Goal: Task Accomplishment & Management: Complete application form

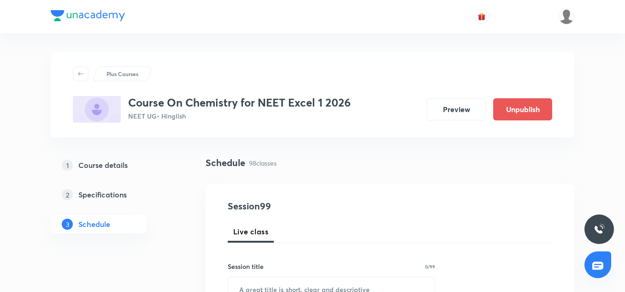
scroll to position [82, 0]
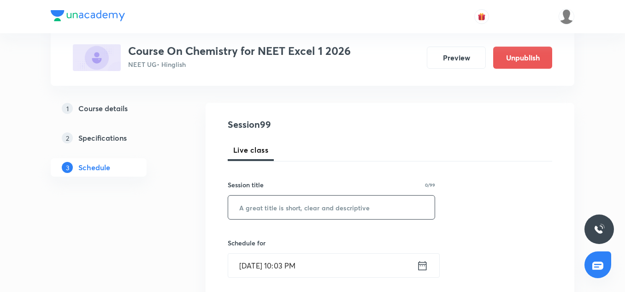
click at [269, 202] on input "text" at bounding box center [331, 208] width 207 height 24
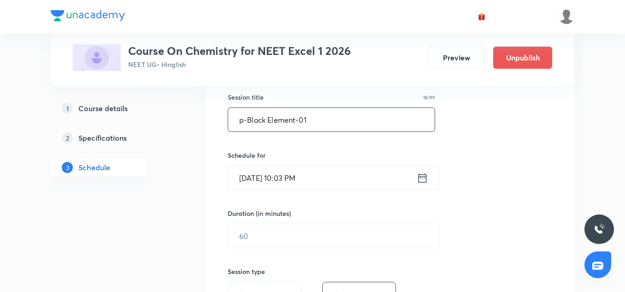
type input "p-Block Element-01"
click at [259, 183] on input "Oct 4, 2025, 10:03 PM" at bounding box center [322, 178] width 189 height 24
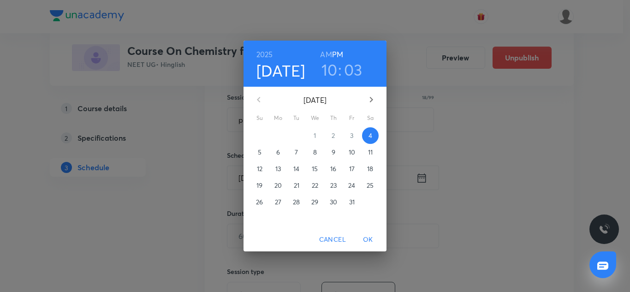
click at [261, 153] on p "5" at bounding box center [260, 152] width 4 height 9
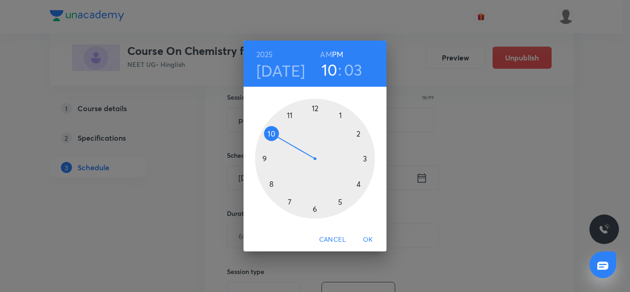
click at [324, 51] on h6 "AM" at bounding box center [326, 54] width 12 height 13
click at [291, 109] on div at bounding box center [315, 159] width 120 height 120
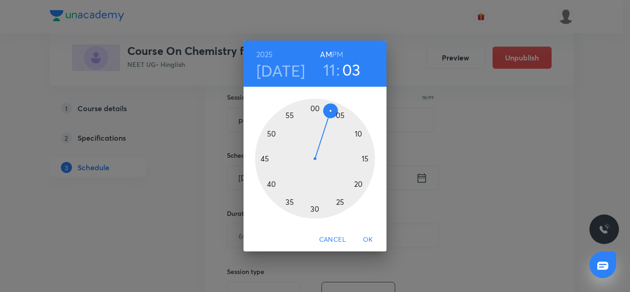
click at [315, 108] on div at bounding box center [315, 159] width 120 height 120
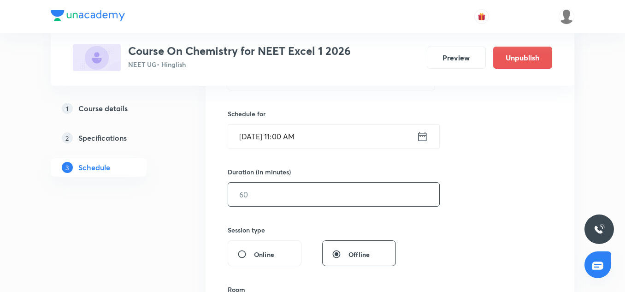
scroll to position [211, 0]
click at [259, 194] on input "text" at bounding box center [333, 194] width 211 height 24
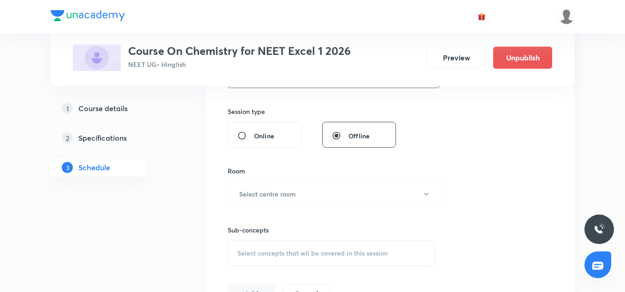
scroll to position [334, 0]
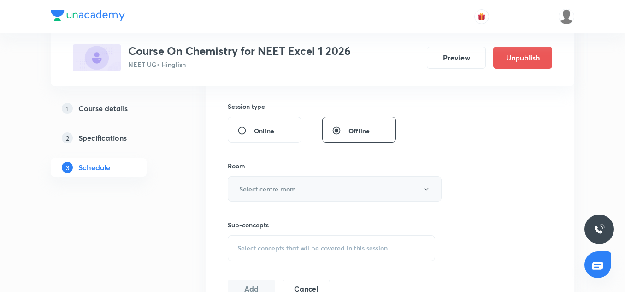
type input "90"
click at [259, 193] on h6 "Select centre room" at bounding box center [267, 189] width 57 height 10
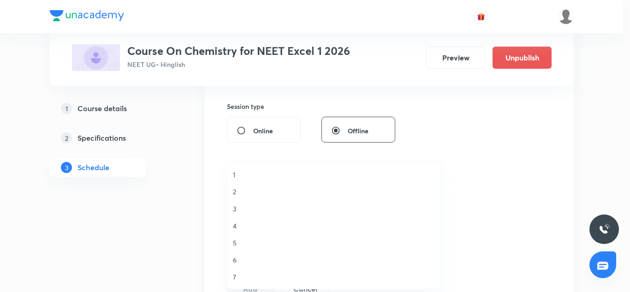
click at [237, 177] on span "1" at bounding box center [334, 175] width 202 height 10
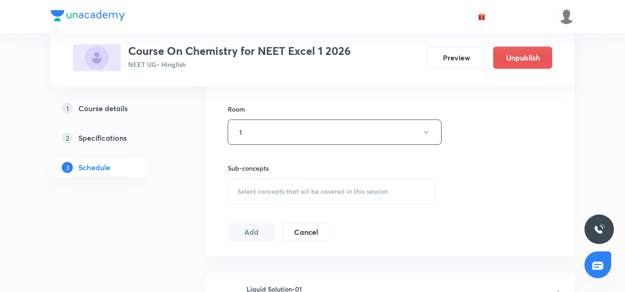
click at [267, 190] on span "Select concepts that wil be covered in this session" at bounding box center [312, 191] width 150 height 7
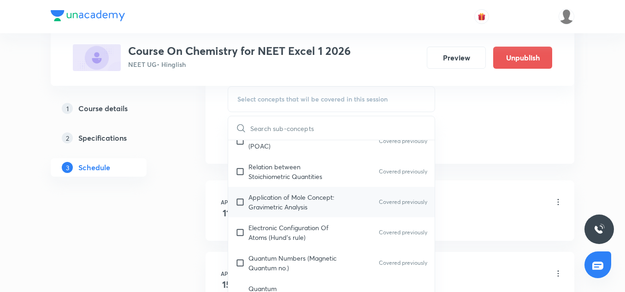
scroll to position [257, 0]
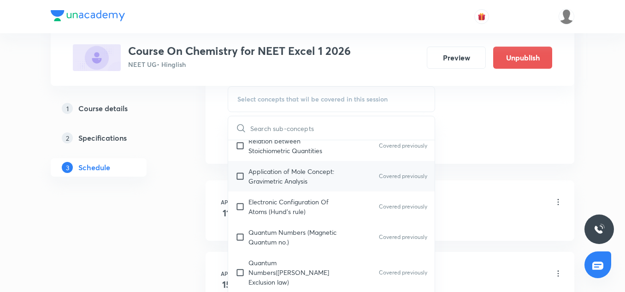
click at [285, 184] on p "Application of Mole Concept: Gravimetric Analysis" at bounding box center [295, 175] width 93 height 19
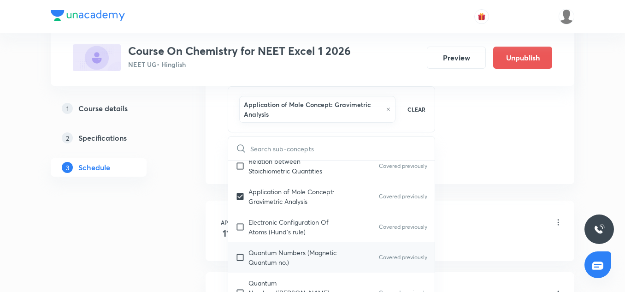
click at [289, 262] on p "Quantum Numbers (Magnetic Quantum no.)" at bounding box center [295, 257] width 93 height 19
checkbox input "true"
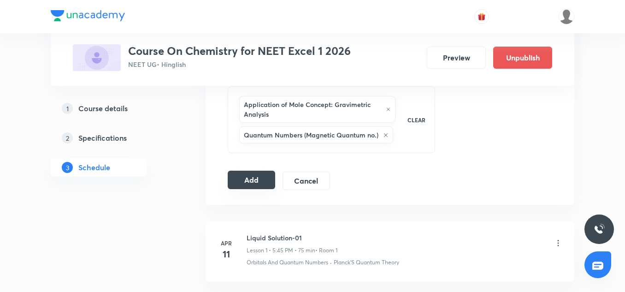
click at [257, 179] on button "Add" at bounding box center [251, 180] width 47 height 18
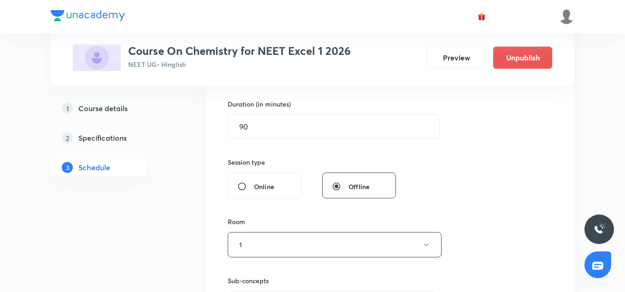
scroll to position [277, 0]
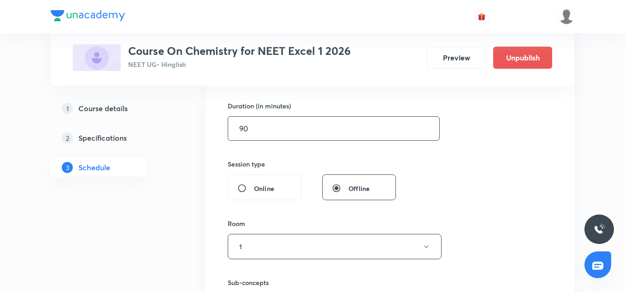
click at [254, 130] on input "90" at bounding box center [333, 129] width 211 height 24
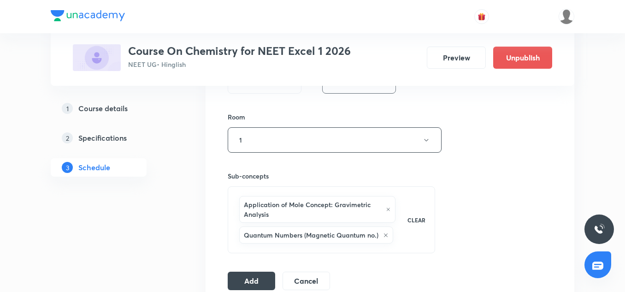
scroll to position [384, 0]
click at [249, 273] on button "Add" at bounding box center [251, 279] width 47 height 18
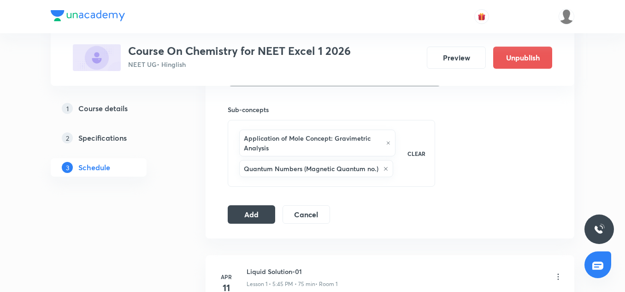
scroll to position [449, 0]
click at [250, 212] on button "Add" at bounding box center [251, 214] width 47 height 18
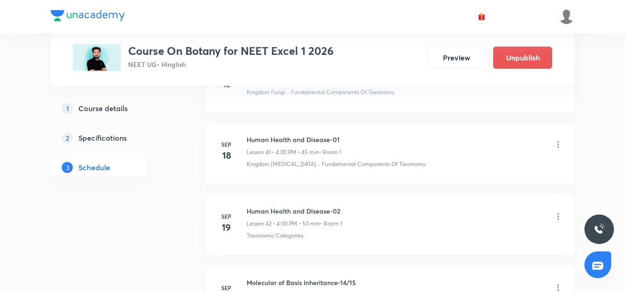
scroll to position [3742, 0]
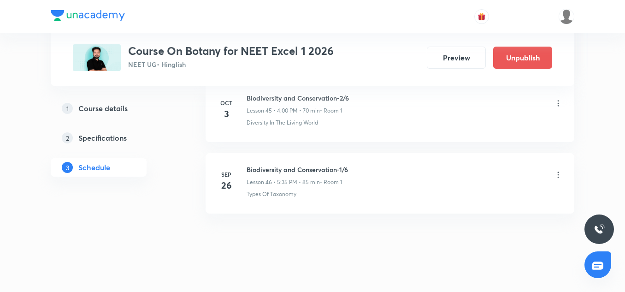
click at [294, 165] on h6 "Biodiversity and Conservation-1/6" at bounding box center [297, 170] width 101 height 10
copy h6 "Biodiversity and Conservation-1/6"
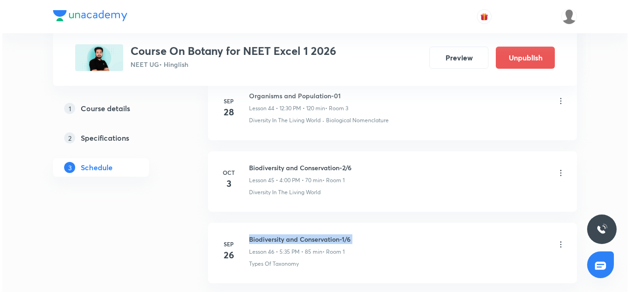
scroll to position [3694, 0]
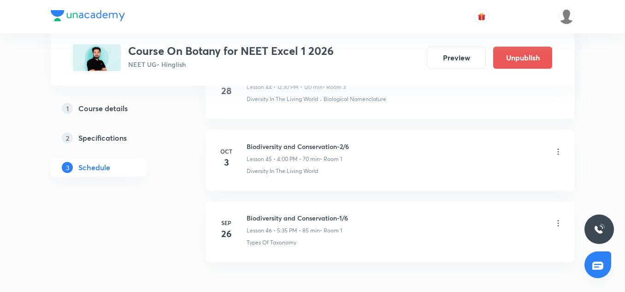
click at [320, 142] on h6 "Biodiversity and Conservation-2/6" at bounding box center [298, 147] width 102 height 10
copy h6 "Biodiversity and Conservation-2/6"
click at [558, 219] on icon at bounding box center [558, 223] width 9 height 9
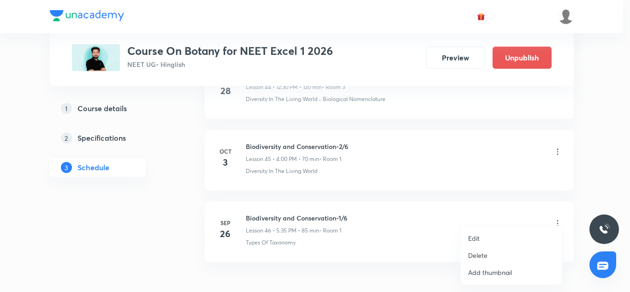
click at [470, 237] on p "Edit" at bounding box center [474, 238] width 12 height 10
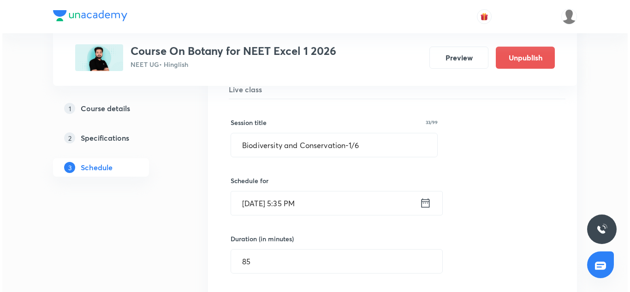
scroll to position [3374, 0]
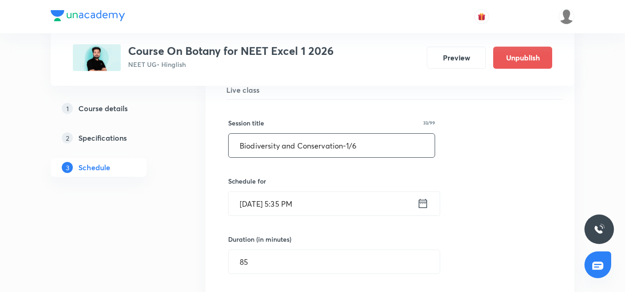
click at [276, 142] on input "Biodiversity and Conservation-1/6" at bounding box center [332, 146] width 206 height 24
paste input "2"
type input "Biodiversity and Conservation-3/6"
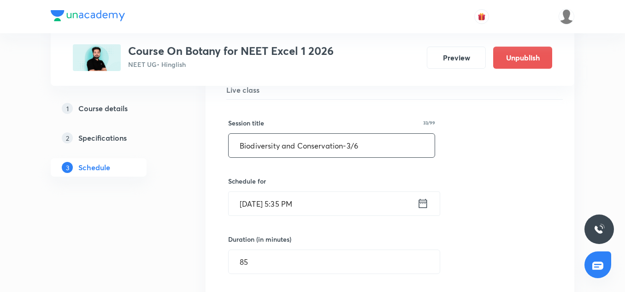
click at [271, 192] on input "Sep 26, 2033, 5:35 PM" at bounding box center [323, 204] width 189 height 24
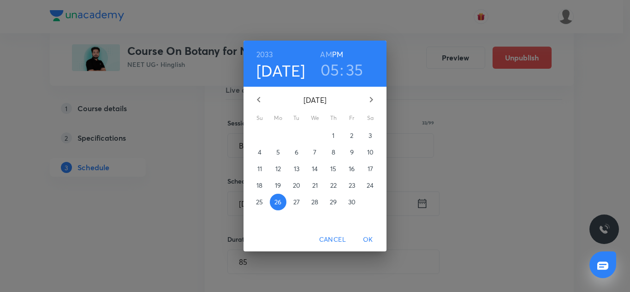
click at [269, 53] on h6 "2033" at bounding box center [264, 54] width 17 height 13
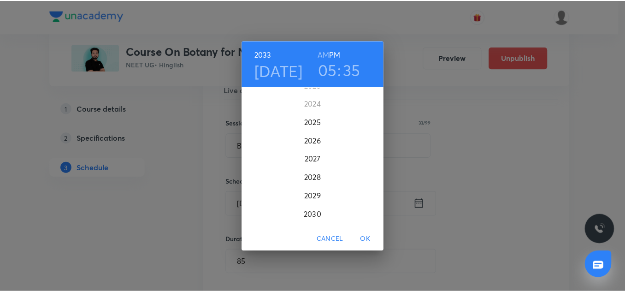
scroll to position [2280, 0]
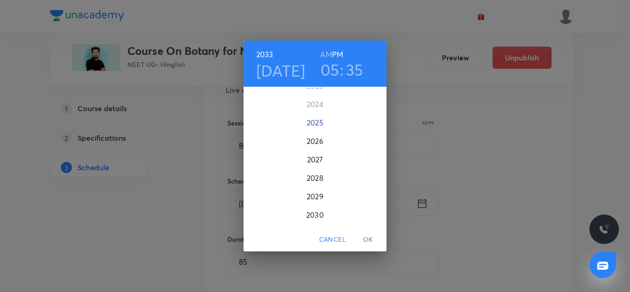
click at [309, 124] on div "2025" at bounding box center [314, 122] width 143 height 18
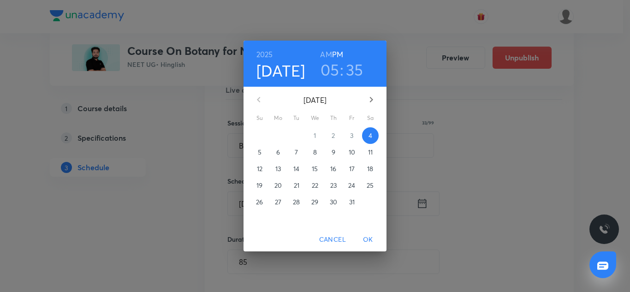
click at [255, 154] on span "5" at bounding box center [259, 152] width 17 height 9
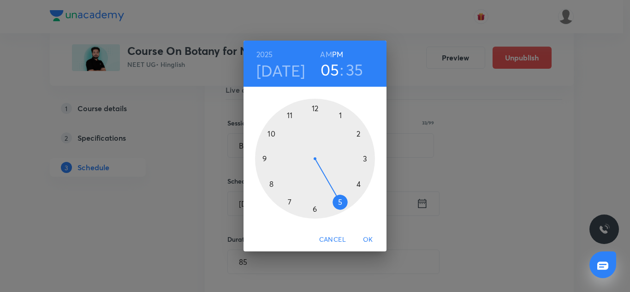
click at [314, 109] on div at bounding box center [315, 159] width 120 height 120
click at [263, 160] on div at bounding box center [315, 159] width 120 height 120
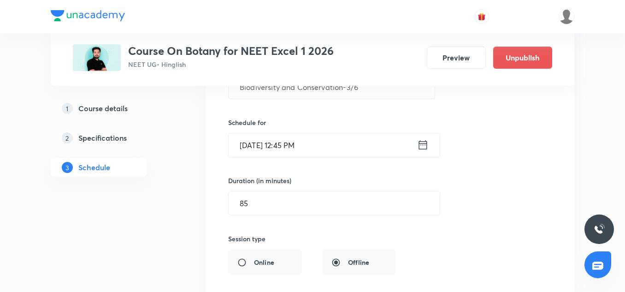
scroll to position [3436, 0]
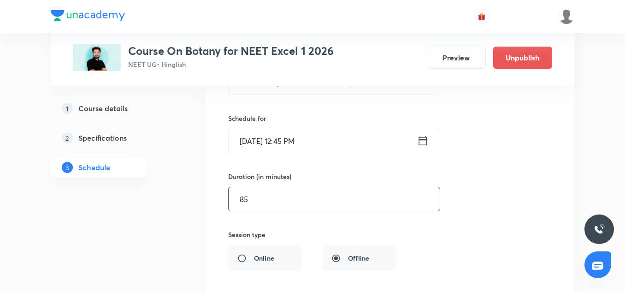
click at [261, 193] on input "85" at bounding box center [334, 199] width 211 height 24
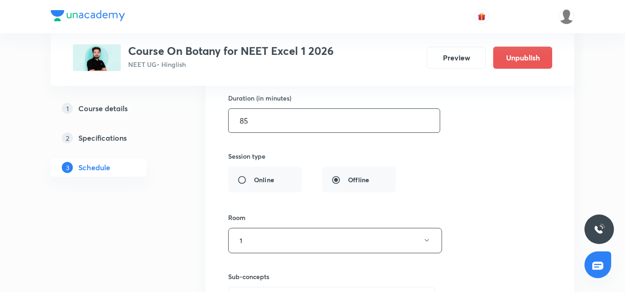
scroll to position [3515, 0]
click at [260, 113] on input "85" at bounding box center [334, 120] width 211 height 24
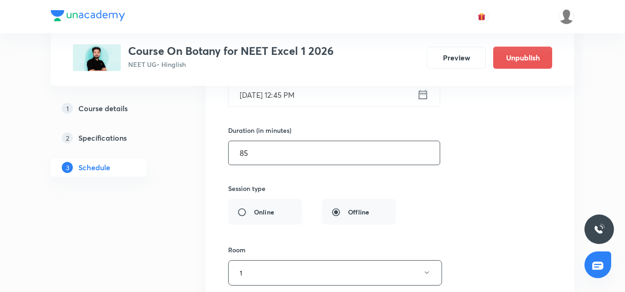
scroll to position [3482, 0]
click at [262, 142] on input "85" at bounding box center [334, 154] width 211 height 24
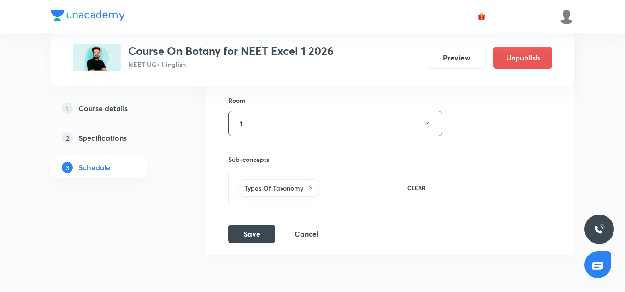
scroll to position [3634, 0]
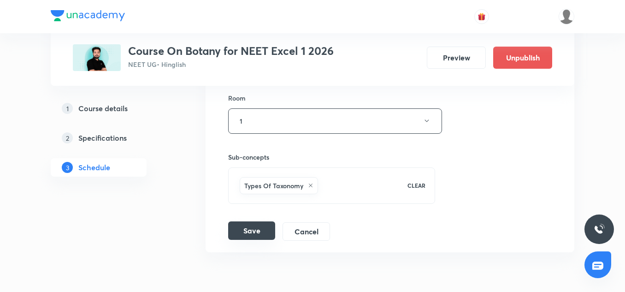
type input "75"
click at [252, 221] on button "Save" at bounding box center [251, 230] width 47 height 18
click at [254, 222] on button "Save" at bounding box center [251, 230] width 47 height 18
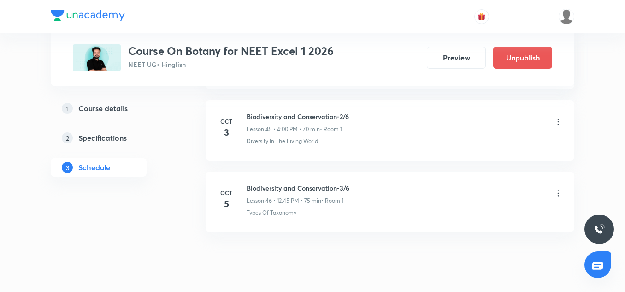
scroll to position [3318, 0]
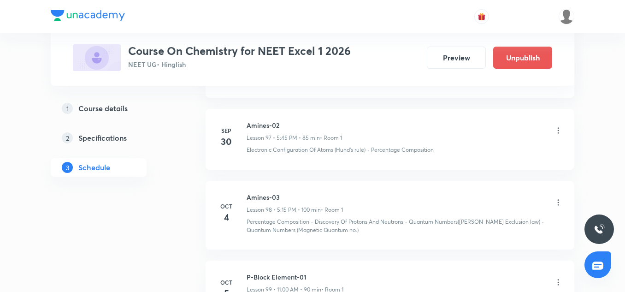
scroll to position [7666, 0]
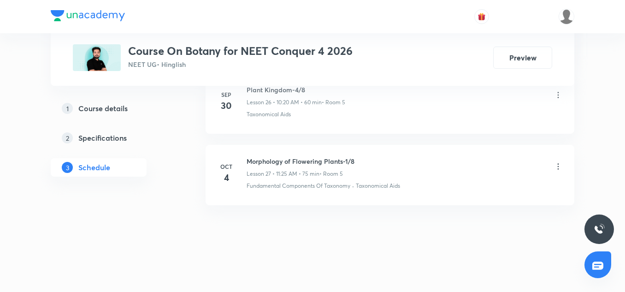
click at [292, 159] on h6 "Morphology of Flowering Plants-1/8" at bounding box center [301, 161] width 108 height 10
copy h6 "Morphology of Flowering Plants-1/8"
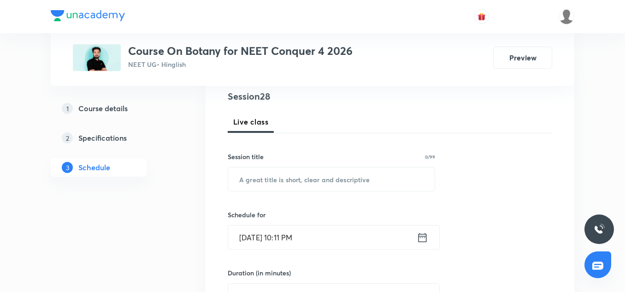
scroll to position [119, 0]
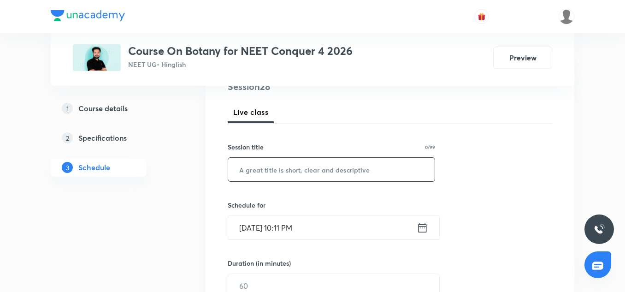
click at [279, 179] on input "text" at bounding box center [331, 170] width 207 height 24
paste input "Morphology of Flowering Plants-1/8"
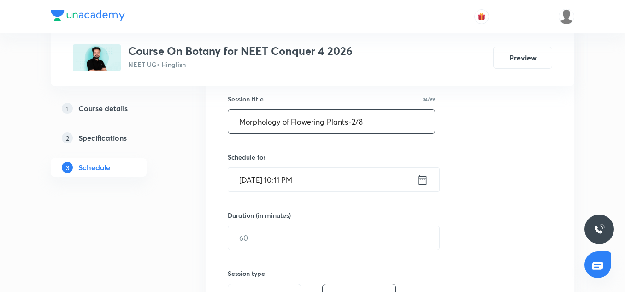
scroll to position [168, 0]
type input "Morphology of Flowering Plants-2/8"
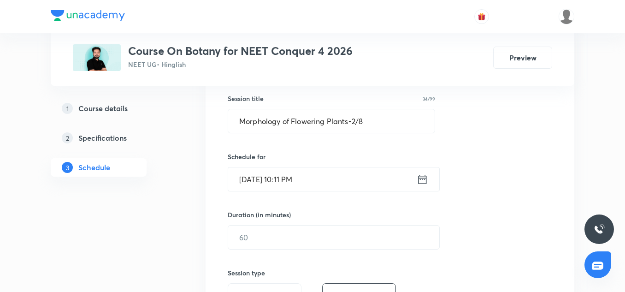
click at [246, 176] on input "Oct 4, 2025, 10:11 PM" at bounding box center [322, 179] width 189 height 24
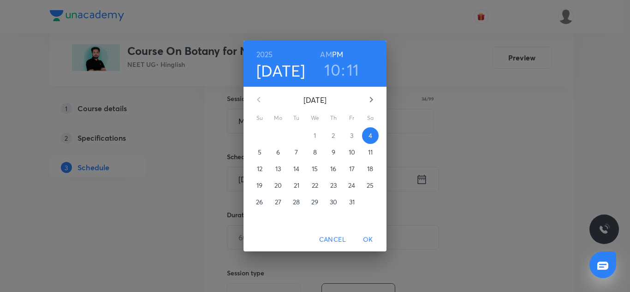
click at [256, 155] on span "5" at bounding box center [259, 152] width 17 height 9
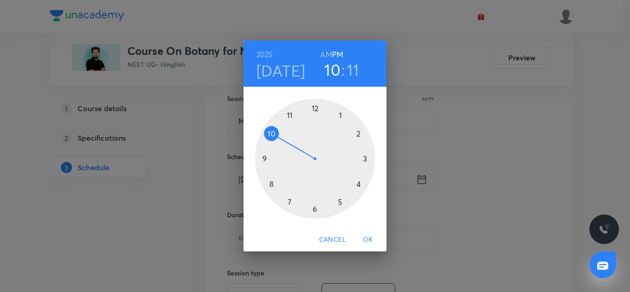
click at [289, 115] on div at bounding box center [315, 159] width 120 height 120
click at [313, 107] on div at bounding box center [315, 159] width 120 height 120
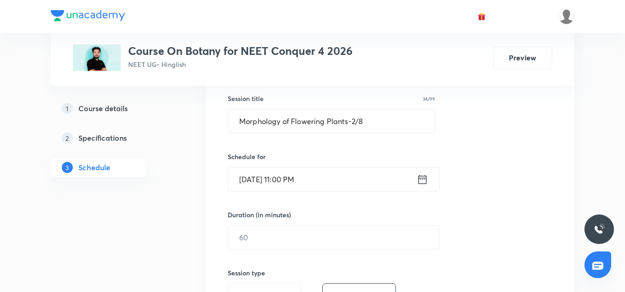
click at [345, 175] on input "Oct 5, 2025, 11:00 PM" at bounding box center [322, 179] width 189 height 24
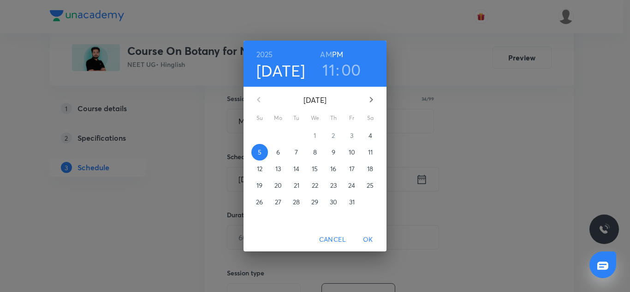
click at [324, 51] on h6 "AM" at bounding box center [326, 54] width 12 height 13
click at [366, 243] on span "OK" at bounding box center [368, 240] width 22 height 12
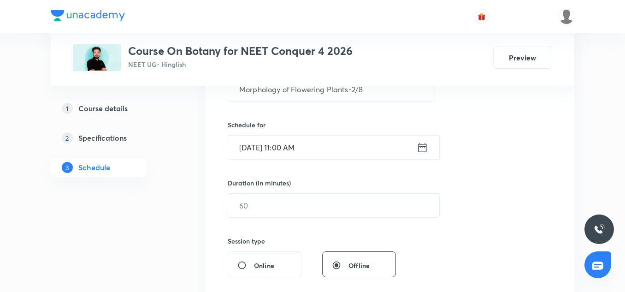
scroll to position [201, 0]
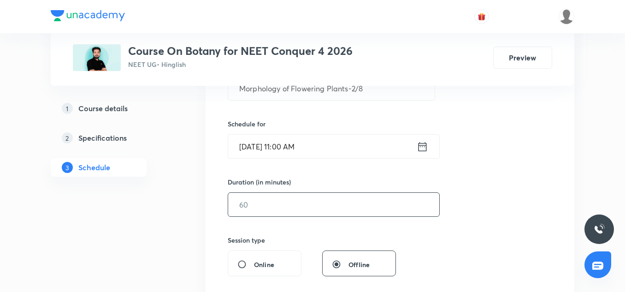
click at [263, 197] on input "text" at bounding box center [333, 205] width 211 height 24
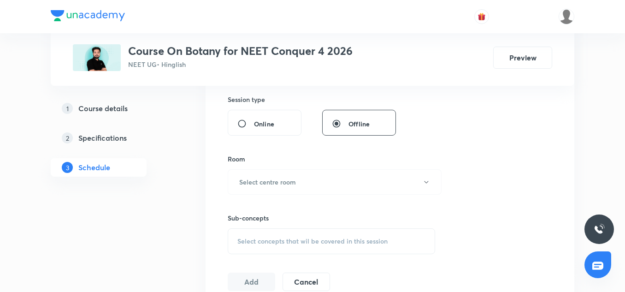
scroll to position [344, 0]
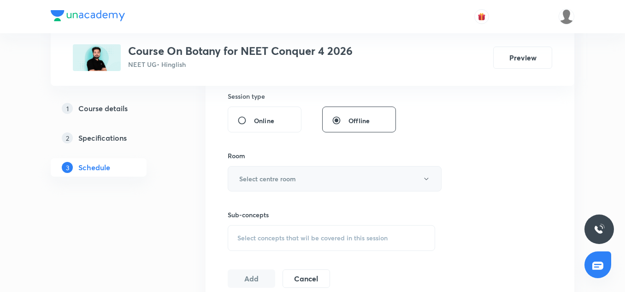
type input "90"
click at [262, 172] on button "Select centre room" at bounding box center [335, 178] width 214 height 25
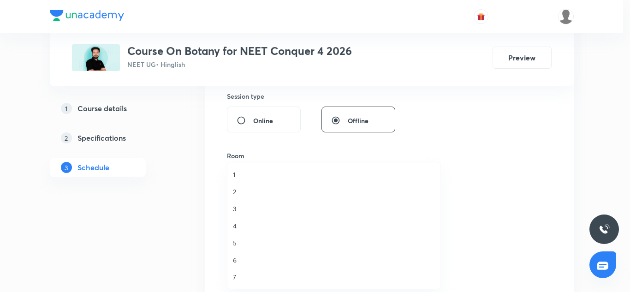
click at [234, 248] on li "5" at bounding box center [333, 242] width 213 height 17
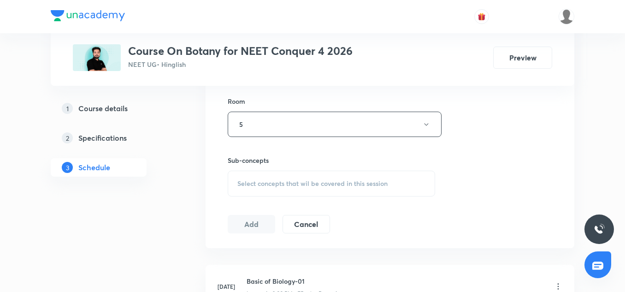
click at [271, 190] on div "Select concepts that wil be covered in this session" at bounding box center [332, 184] width 208 height 26
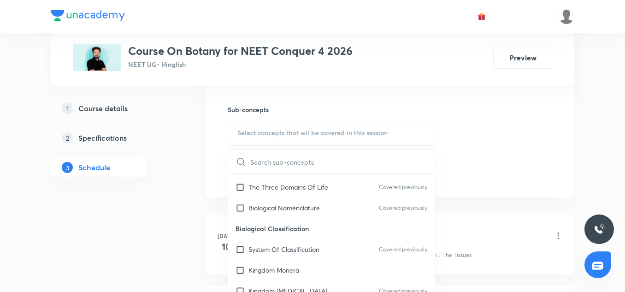
scroll to position [176, 0]
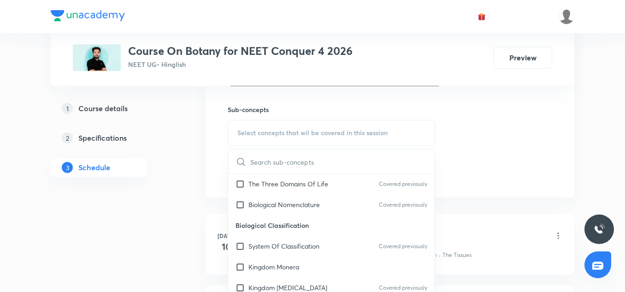
click at [278, 215] on p "Biological Classification" at bounding box center [331, 225] width 207 height 21
click at [275, 209] on div "Biological Nomenclature Covered previously" at bounding box center [331, 204] width 207 height 21
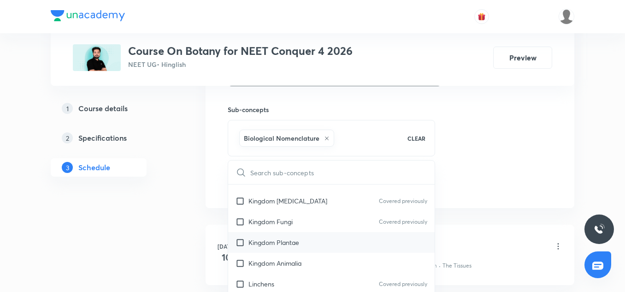
click at [278, 244] on p "Kingdom Plantae" at bounding box center [274, 242] width 51 height 10
checkbox input "true"
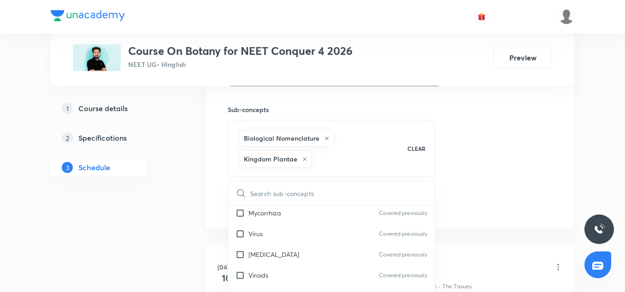
scroll to position [386, 0]
click at [270, 261] on div "Prions Covered previously" at bounding box center [331, 253] width 207 height 21
checkbox input "true"
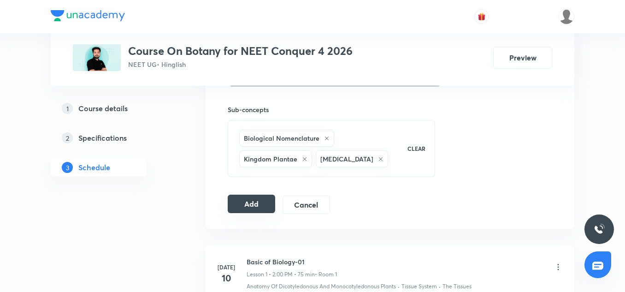
click at [251, 203] on button "Add" at bounding box center [251, 204] width 47 height 18
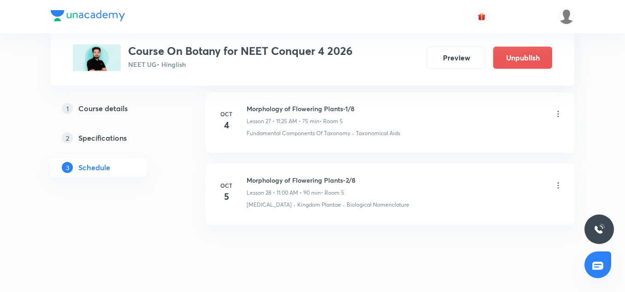
scroll to position [2029, 0]
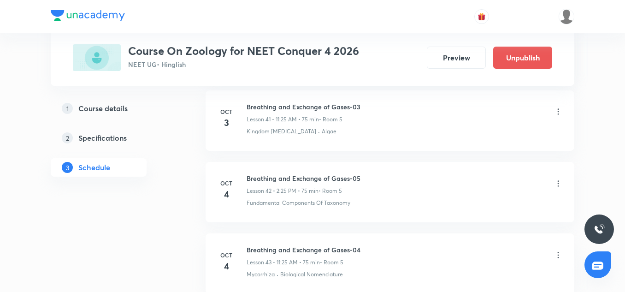
scroll to position [3527, 0]
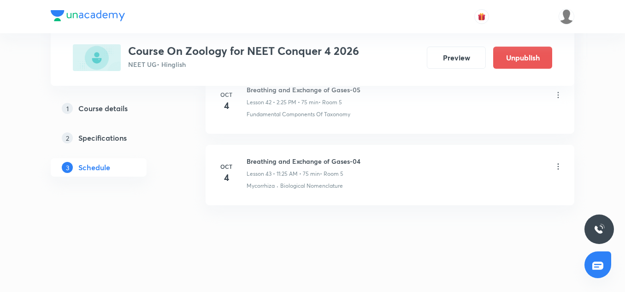
click at [281, 161] on h6 "Breathing and Exchange of Gases-04" at bounding box center [304, 161] width 114 height 10
copy h6 "Breathing and Exchange of Gases-04"
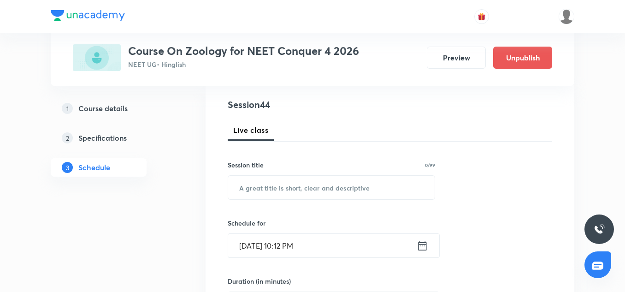
scroll to position [104, 0]
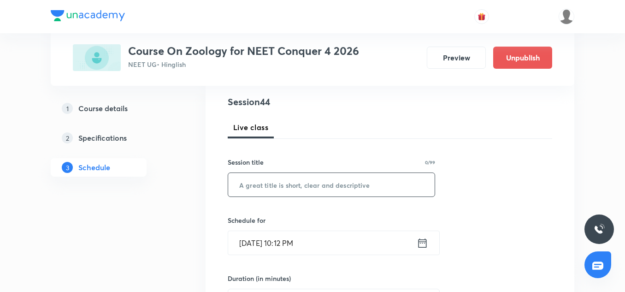
click at [267, 190] on input "text" at bounding box center [331, 185] width 207 height 24
paste input "Breathing and Exchange of Gases-04"
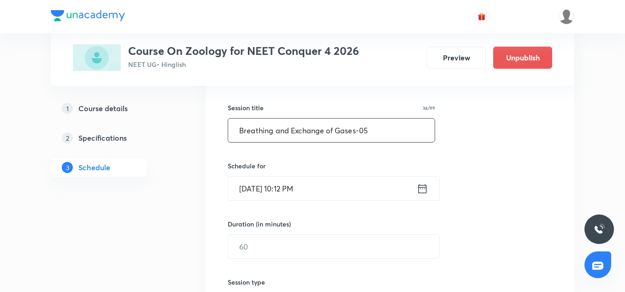
scroll to position [160, 0]
type input "Breathing and Exchange of Gases-05"
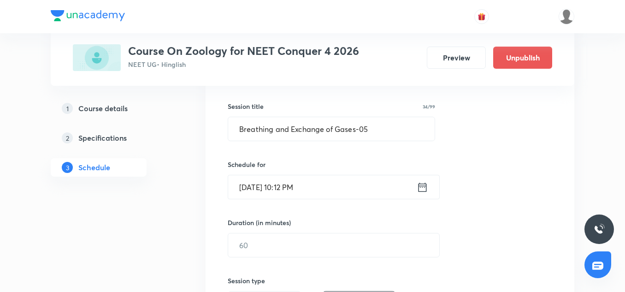
click at [248, 191] on input "[DATE] 10:12 PM" at bounding box center [322, 187] width 189 height 24
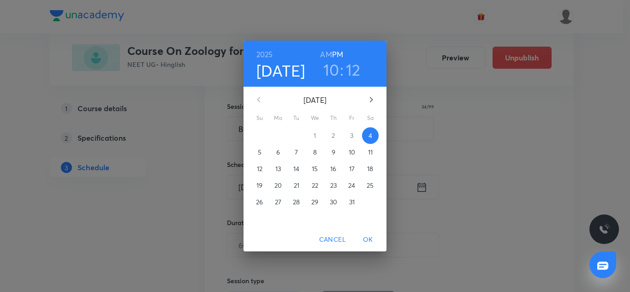
click at [260, 153] on p "5" at bounding box center [260, 152] width 4 height 9
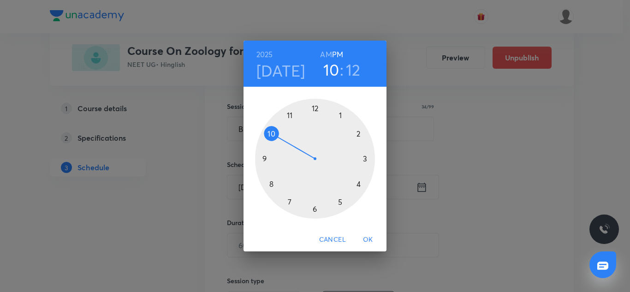
click at [314, 109] on div at bounding box center [315, 159] width 120 height 120
click at [265, 160] on div at bounding box center [315, 159] width 120 height 120
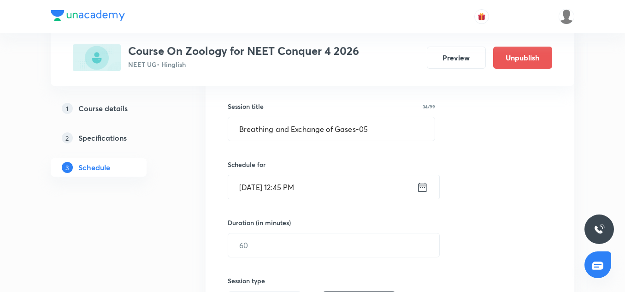
click at [331, 187] on input "[DATE] 12:45 PM" at bounding box center [322, 187] width 189 height 24
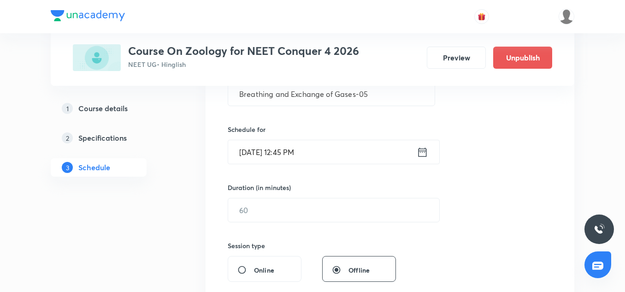
scroll to position [196, 0]
click at [260, 206] on input "text" at bounding box center [333, 210] width 211 height 24
click at [260, 209] on input "text" at bounding box center [333, 210] width 211 height 24
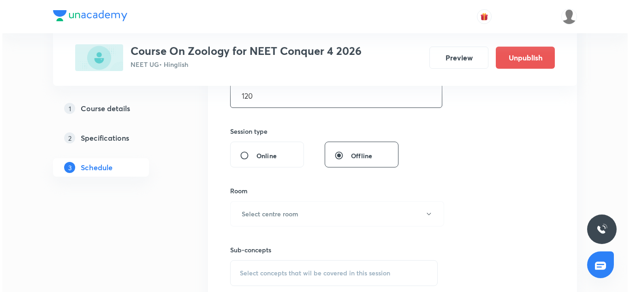
scroll to position [310, 0]
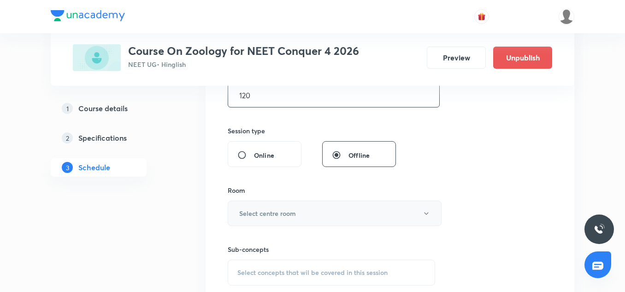
type input "120"
click at [252, 210] on h6 "Select centre room" at bounding box center [267, 213] width 57 height 10
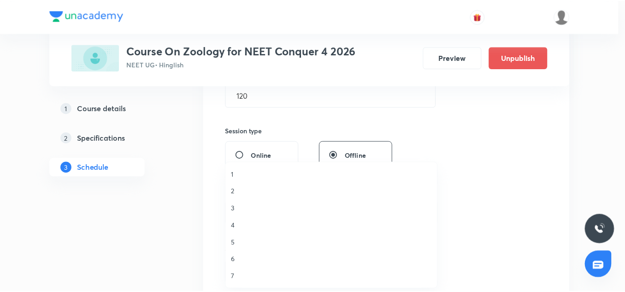
scroll to position [0, 0]
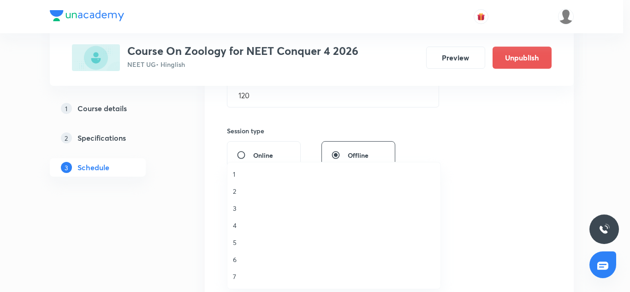
click at [237, 246] on span "5" at bounding box center [334, 242] width 202 height 10
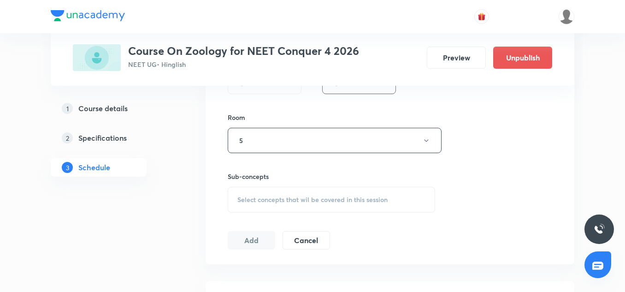
scroll to position [383, 0]
click at [283, 215] on div "Session 44 Live class Session title 34/99 Breathing and Exchange of Gases-05 ​ …" at bounding box center [390, 32] width 325 height 433
click at [273, 205] on div "Select concepts that wil be covered in this session" at bounding box center [332, 199] width 208 height 26
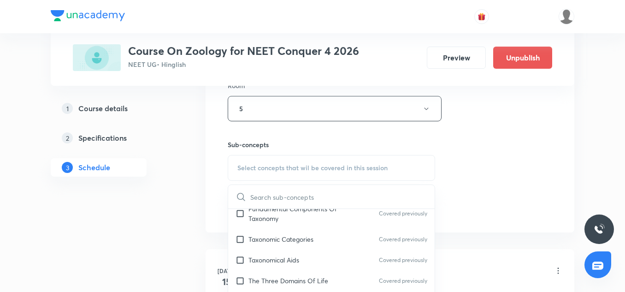
scroll to position [116, 0]
click at [296, 248] on div "Taxonomical Aids Covered previously" at bounding box center [331, 258] width 207 height 21
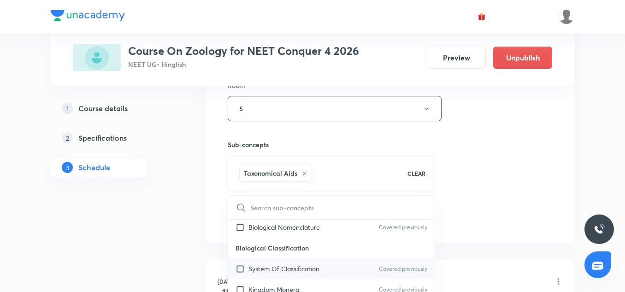
scroll to position [208, 0]
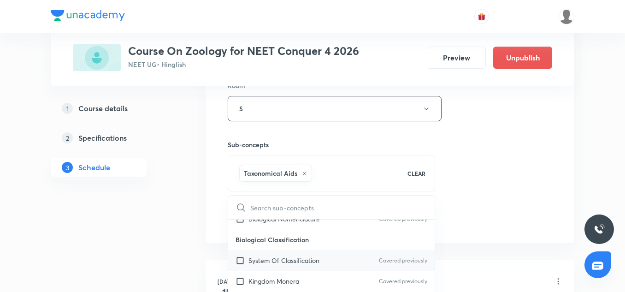
click at [287, 261] on p "System Of Classification" at bounding box center [284, 260] width 71 height 10
checkbox input "true"
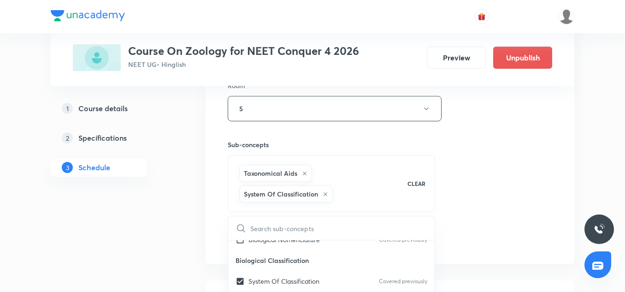
click at [474, 201] on div "Session 44 Live class Session title 34/99 Breathing and Exchange of Gases-05 ​ …" at bounding box center [390, 17] width 325 height 464
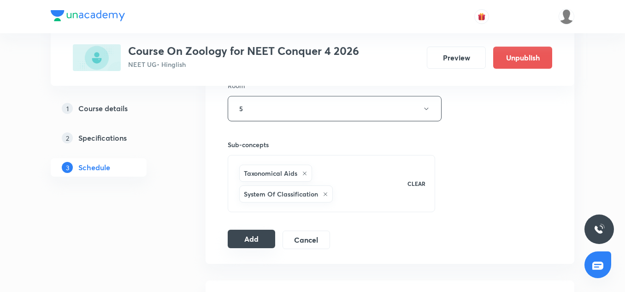
click at [253, 238] on button "Add" at bounding box center [251, 239] width 47 height 18
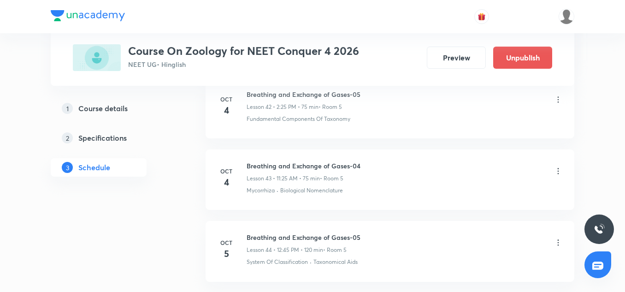
scroll to position [3175, 0]
